Goal: Register for event/course

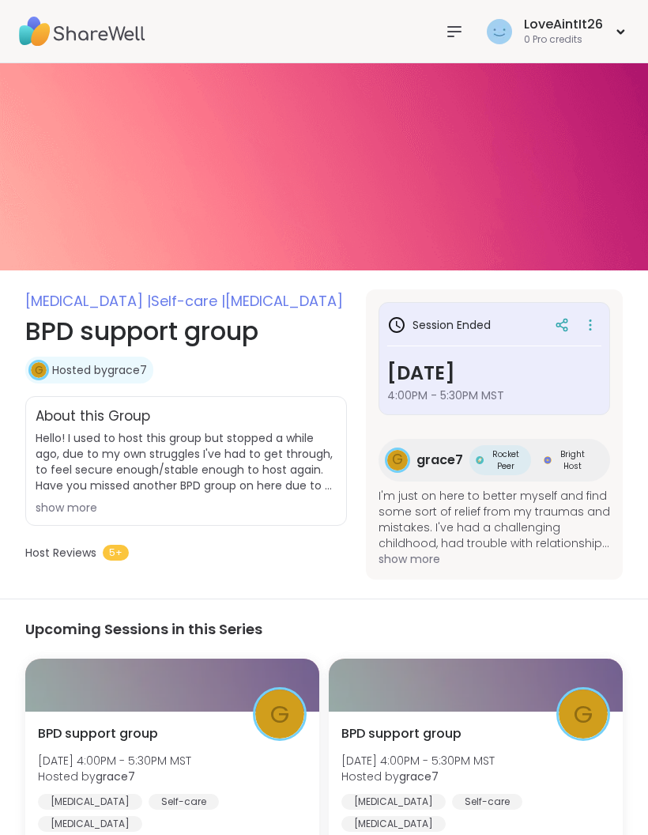
click at [451, 31] on icon at bounding box center [454, 31] width 13 height 9
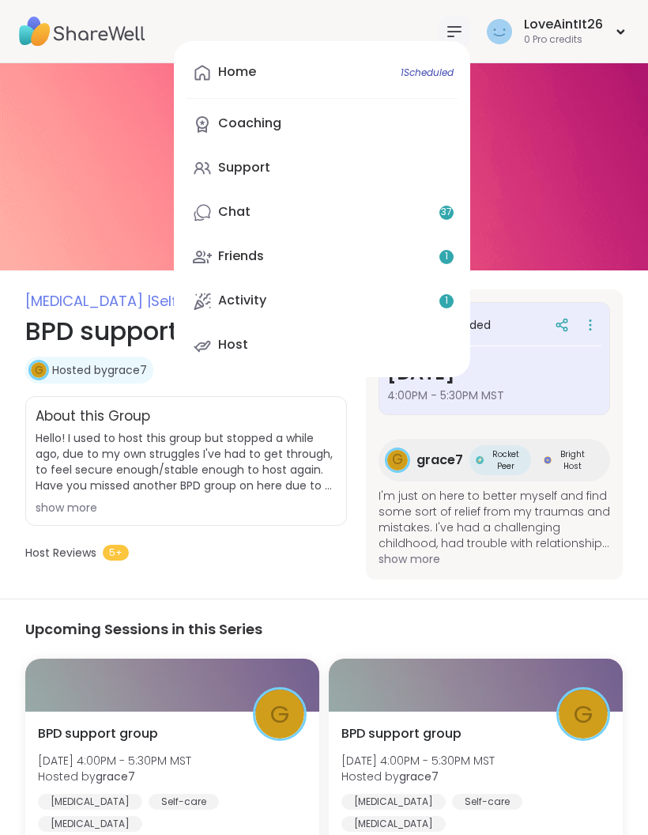
click at [243, 74] on div "Home 1 Scheduled" at bounding box center [237, 71] width 38 height 17
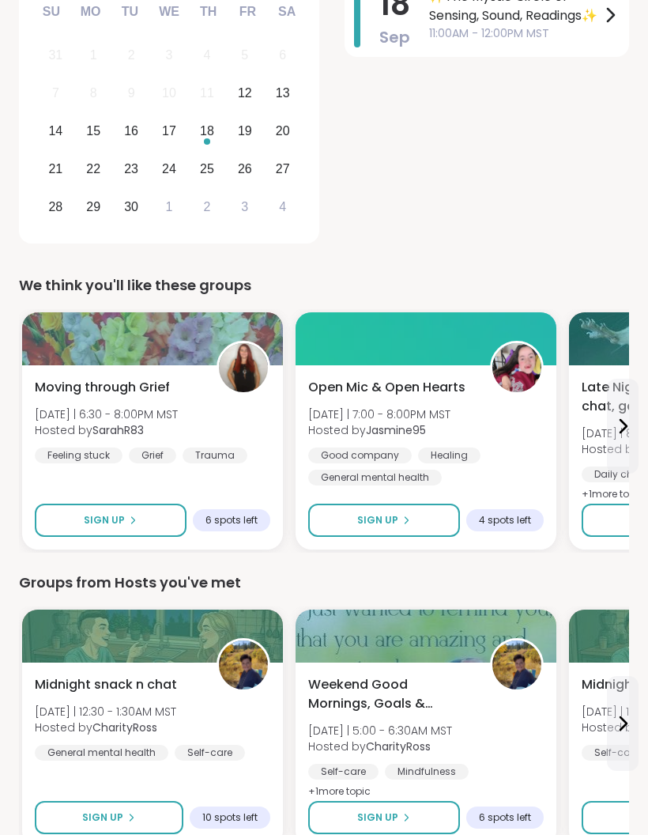
scroll to position [387, 0]
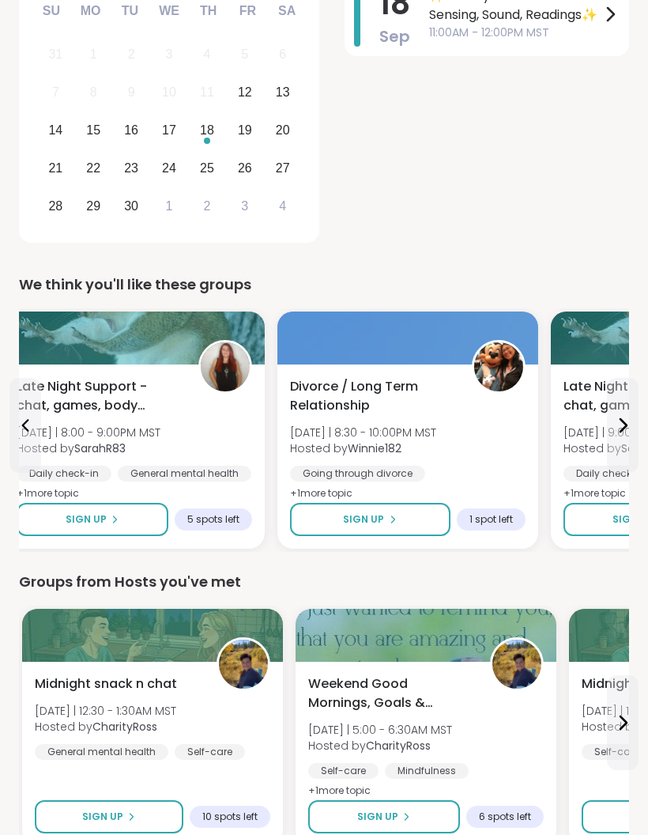
click at [119, 516] on icon at bounding box center [114, 519] width 9 height 9
click at [405, 527] on button "Sign Up" at bounding box center [370, 519] width 160 height 33
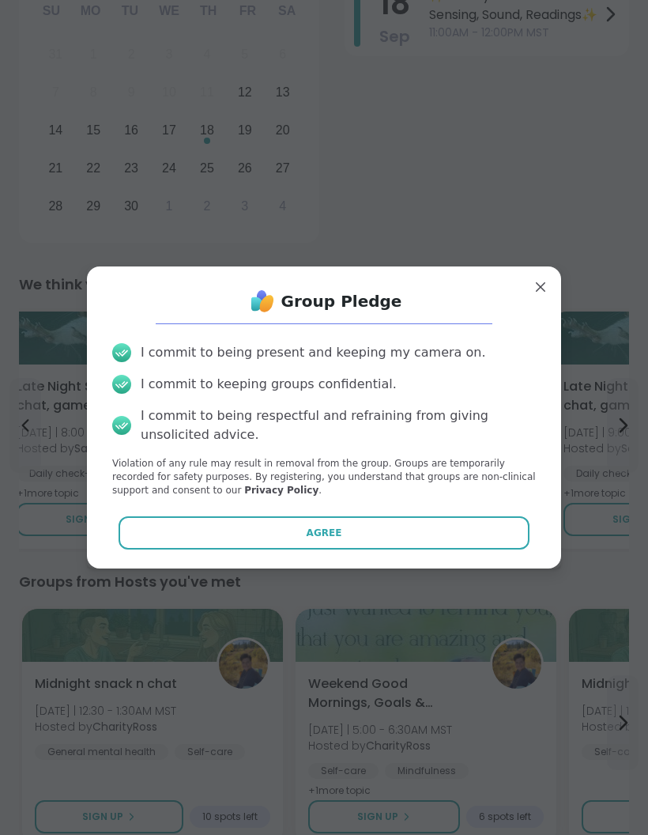
click at [432, 549] on button "Agree" at bounding box center [325, 532] width 412 height 33
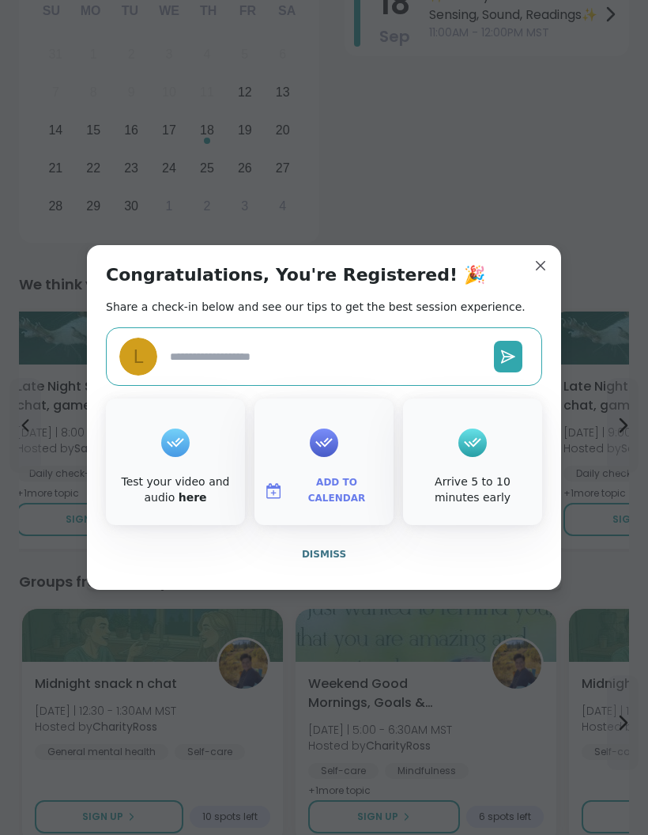
type textarea "*"
click at [322, 571] on button "Dismiss" at bounding box center [324, 554] width 436 height 33
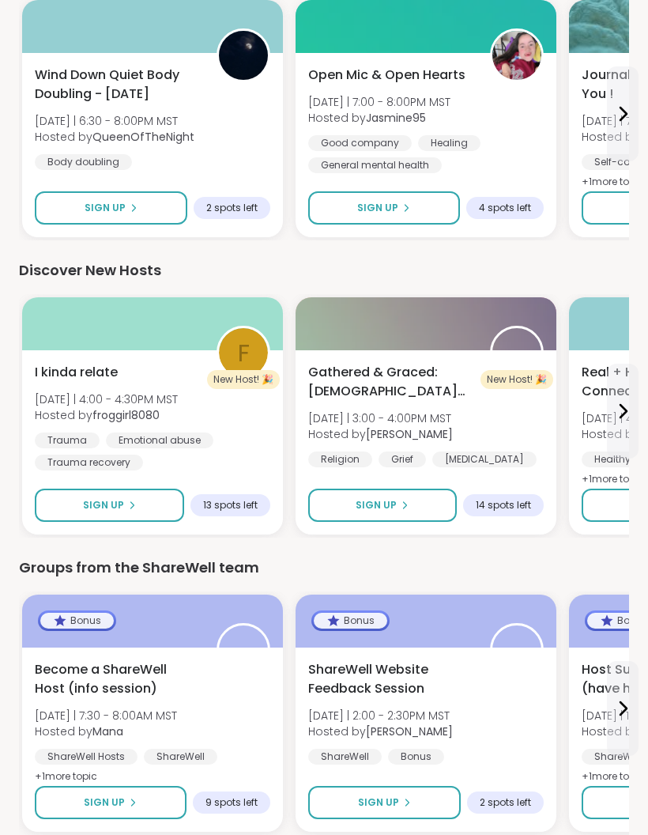
scroll to position [1891, 0]
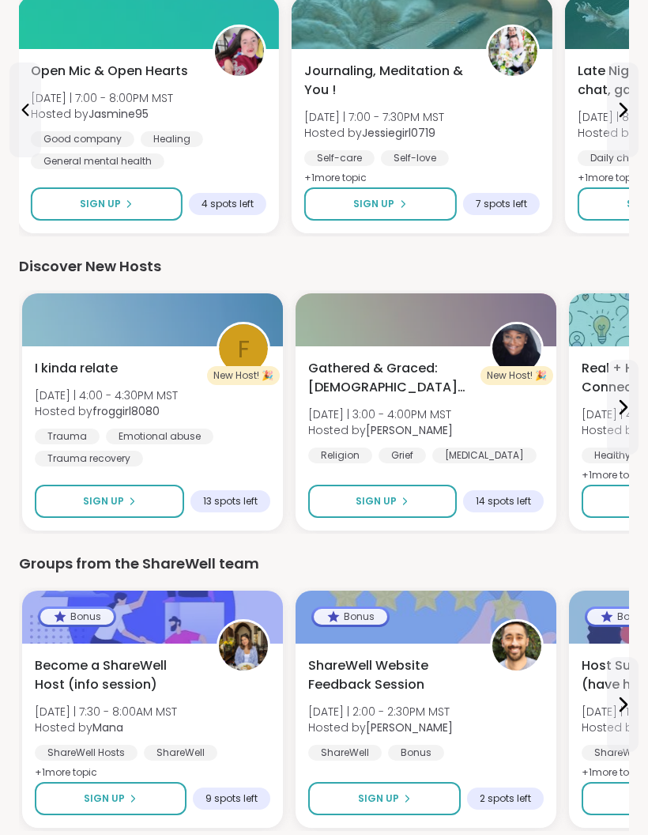
click at [233, 128] on div "Open Mic & Open Hearts Fri 9/12 | 7:00 - 8:00PM MST Hosted by Jasmine95 Good co…" at bounding box center [149, 116] width 236 height 108
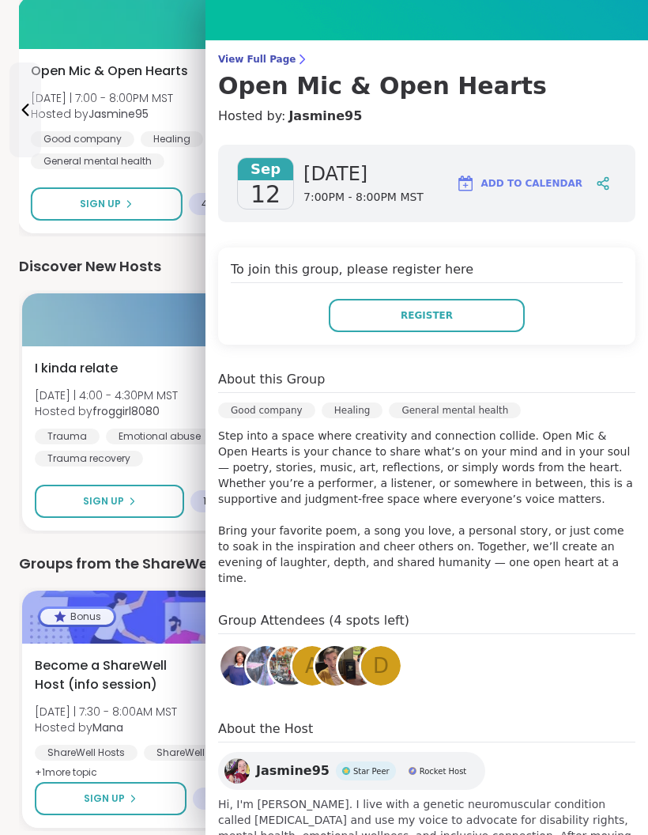
scroll to position [85, 0]
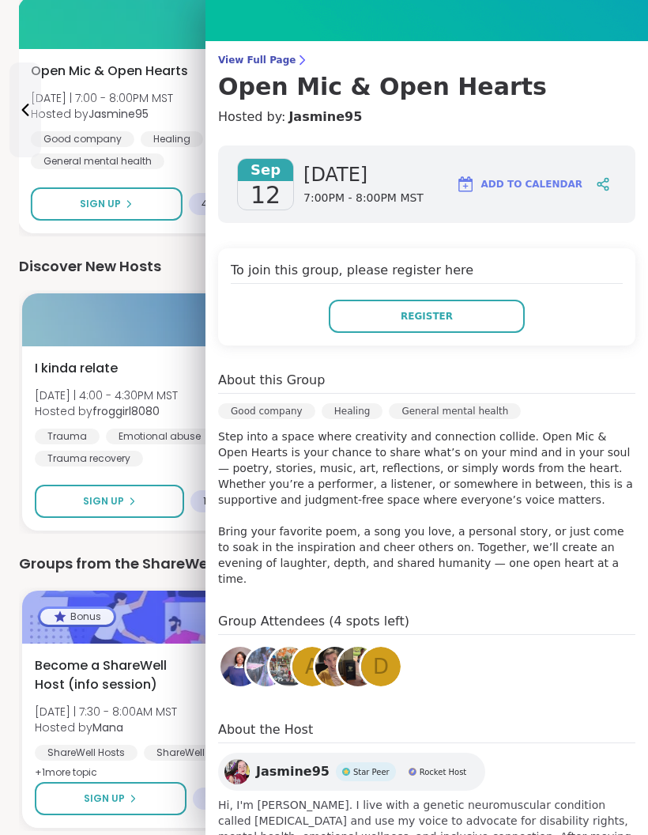
click at [167, 269] on div "Discover New Hosts" at bounding box center [324, 266] width 610 height 22
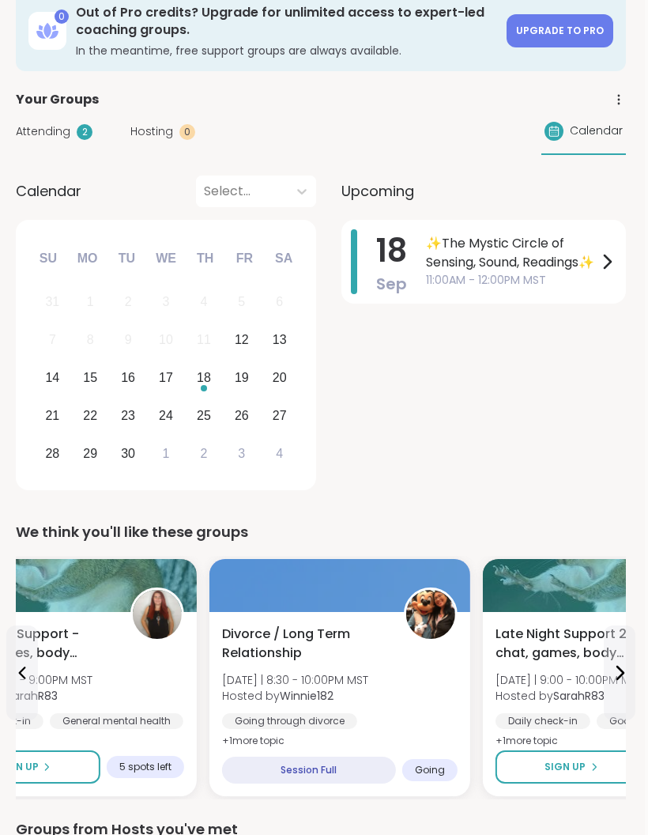
scroll to position [0, 3]
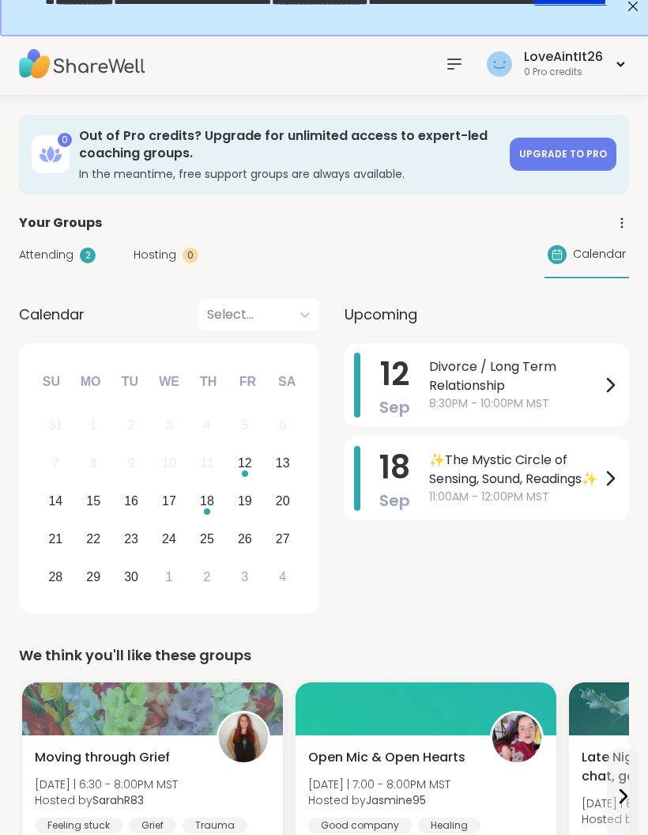
click at [559, 406] on span "8:30PM - 10:00PM MST" at bounding box center [515, 403] width 172 height 17
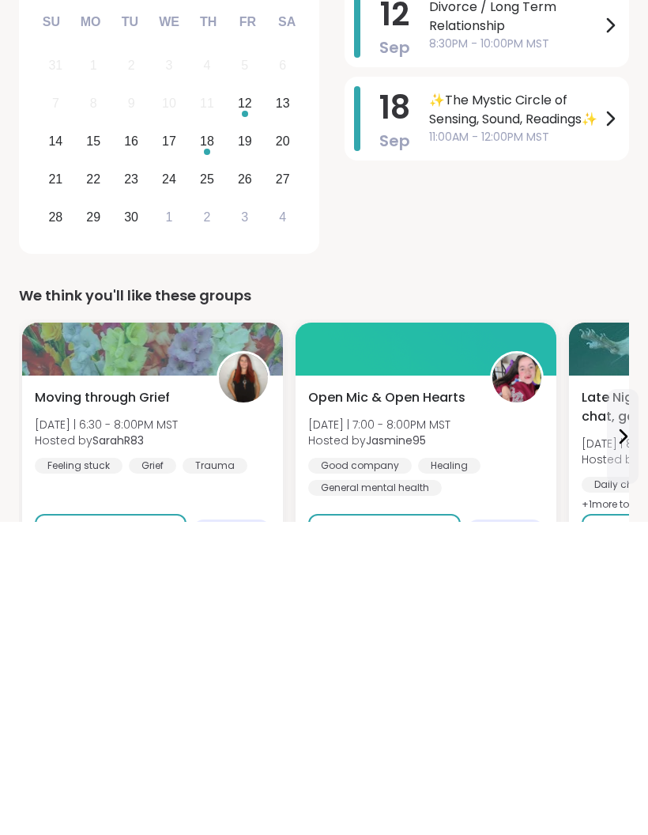
scroll to position [79, 0]
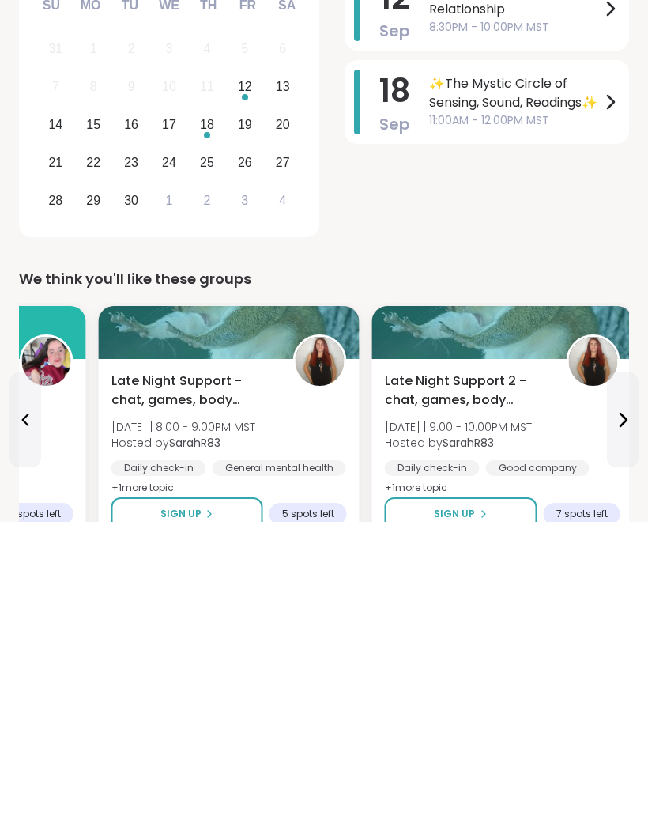
click at [284, 685] on div "Late Night Support - chat, games, body double Fri 9/12 | 8:00 - 9:00PM MST Host…" at bounding box center [229, 748] width 236 height 126
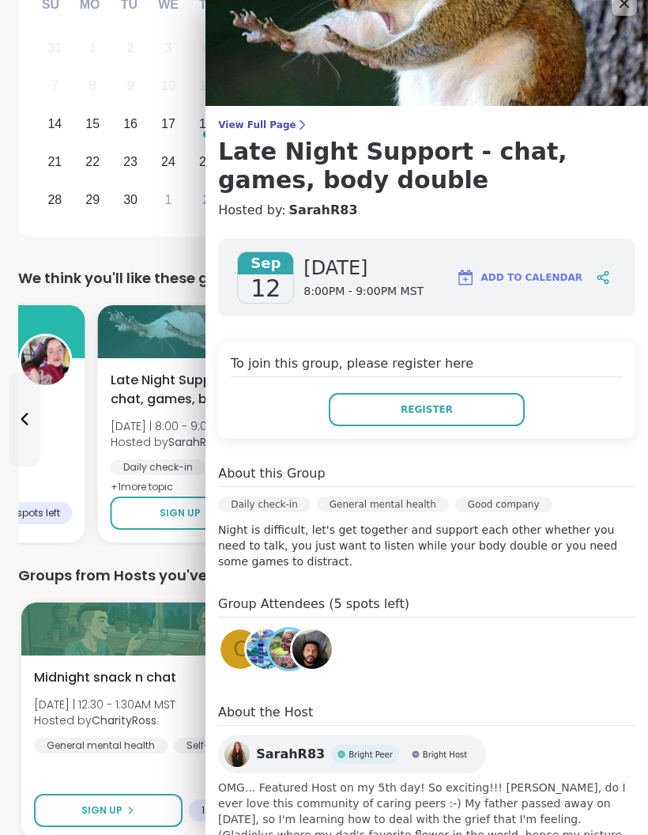
scroll to position [19, 0]
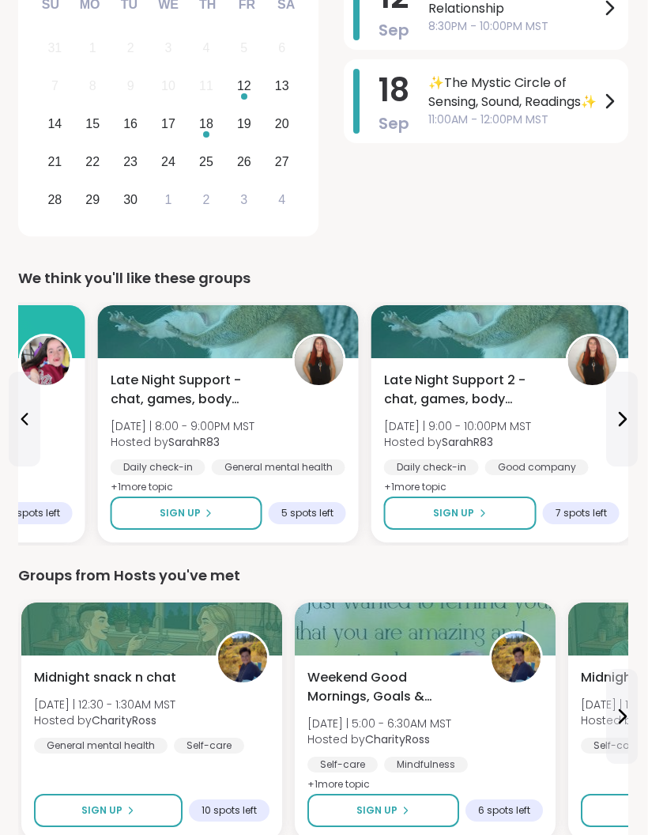
scroll to position [0, 3]
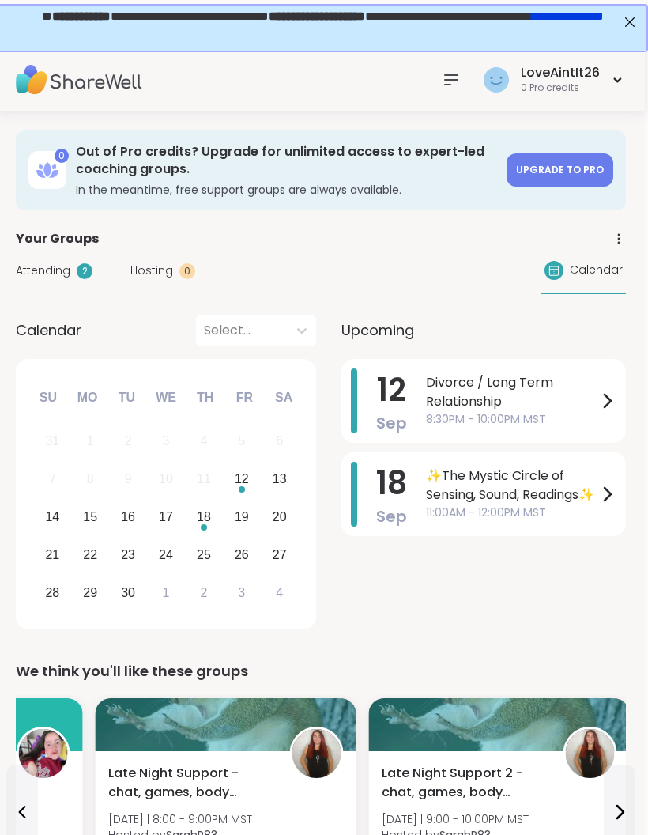
click at [556, 85] on div "0 Pro credits" at bounding box center [560, 87] width 79 height 13
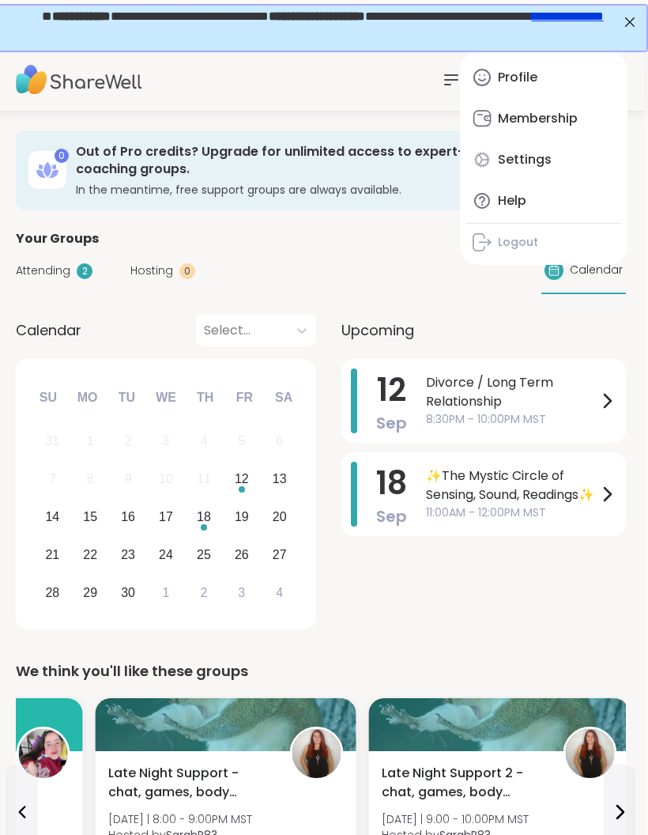
click at [534, 84] on div "Profile" at bounding box center [518, 77] width 40 height 17
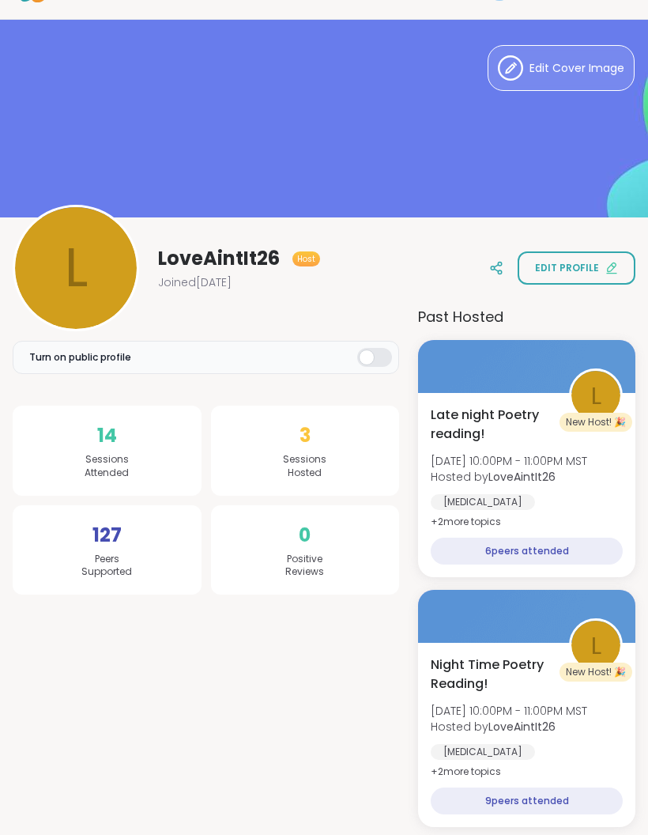
scroll to position [100, 0]
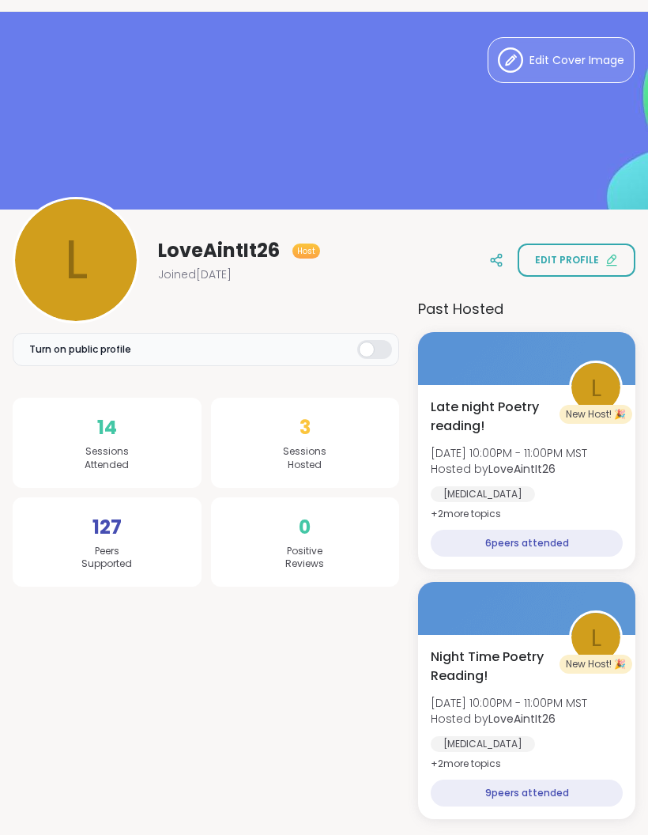
click at [394, 334] on label "Turn on public profile" at bounding box center [206, 349] width 387 height 33
click at [594, 251] on button "Edit profile" at bounding box center [577, 259] width 118 height 33
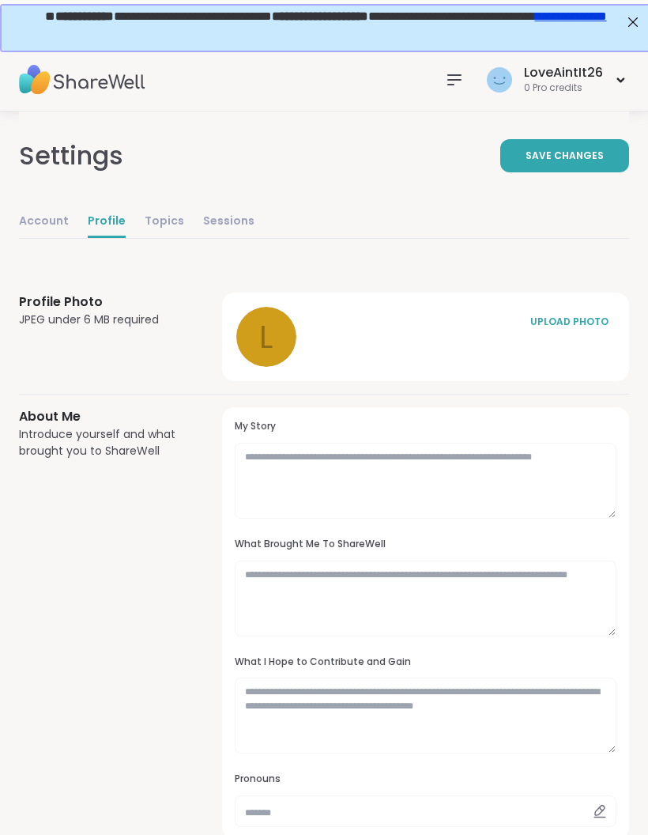
click at [53, 232] on link "Account" at bounding box center [44, 222] width 50 height 32
select select "**"
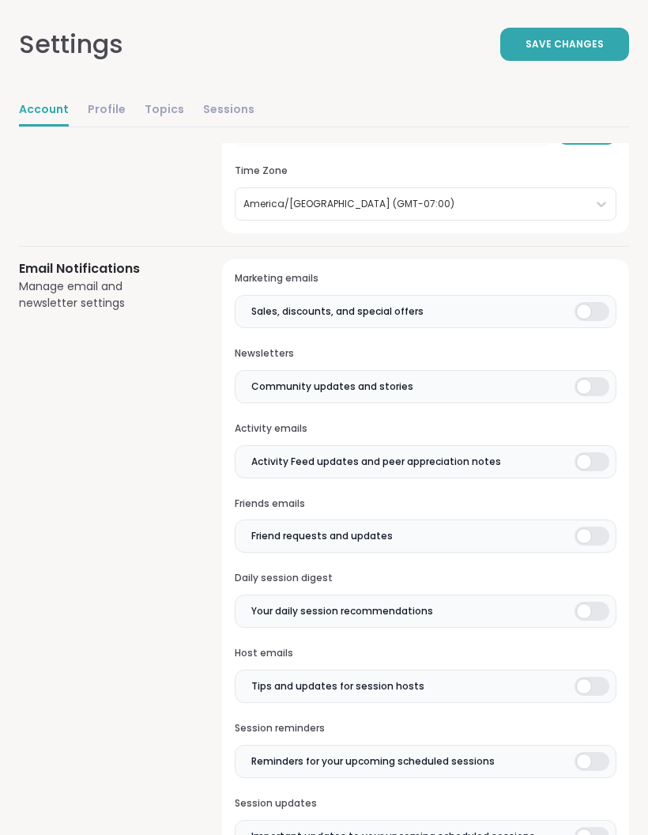
scroll to position [394, 0]
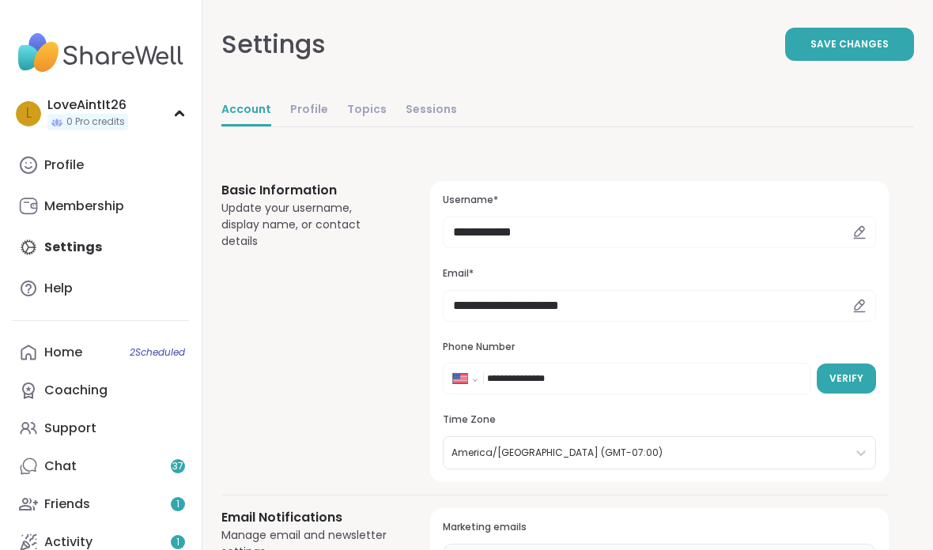
select select "**"
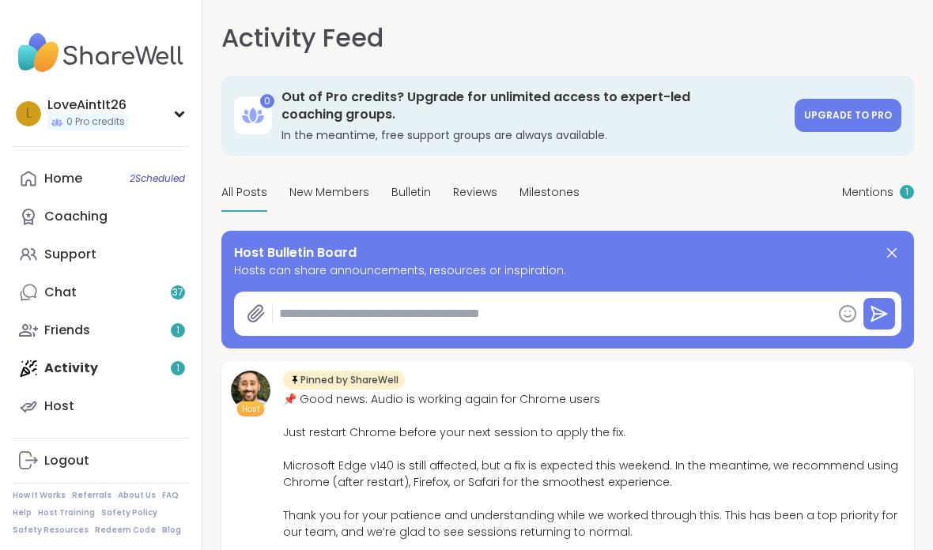
type textarea "*"
